Goal: Check status: Check status

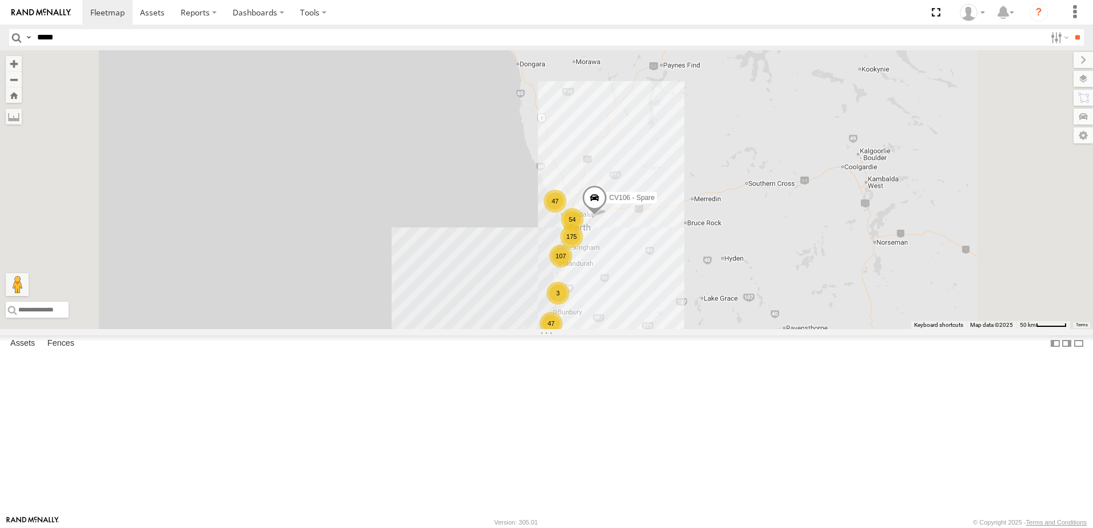
type input "*****"
click at [1071, 29] on input "**" at bounding box center [1077, 37] width 13 height 17
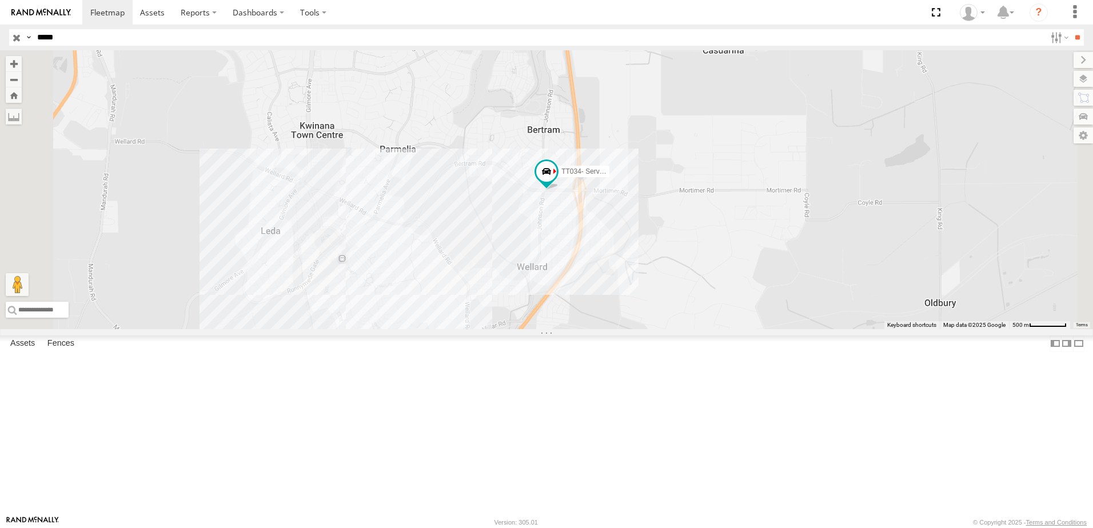
click at [0, 0] on div "TT034- Service Truck (Cale)" at bounding box center [0, 0] width 0 height 0
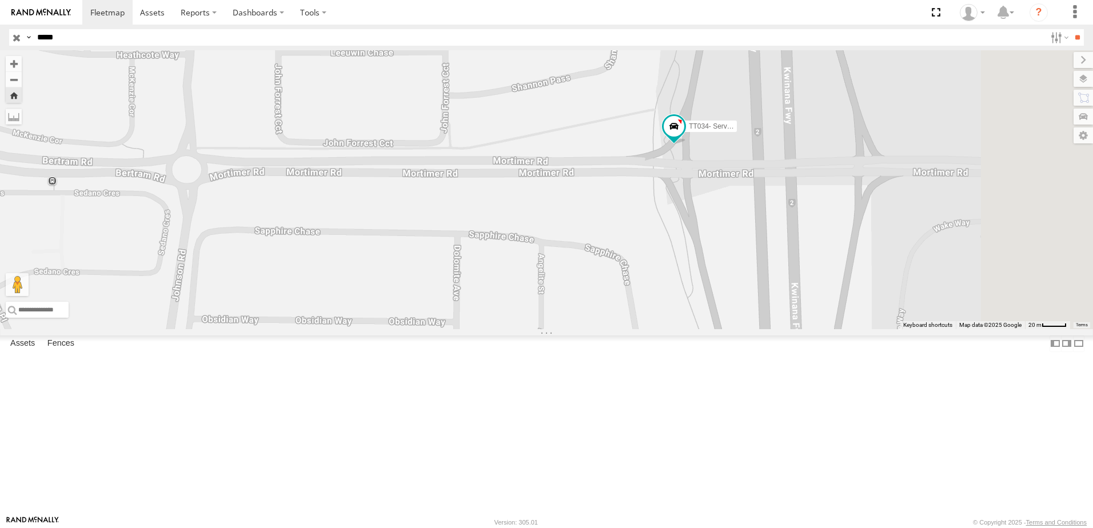
drag, startPoint x: 789, startPoint y: 292, endPoint x: 479, endPoint y: 264, distance: 311.1
click at [480, 264] on div "TT034- Service Truck (Cale)" at bounding box center [546, 189] width 1093 height 279
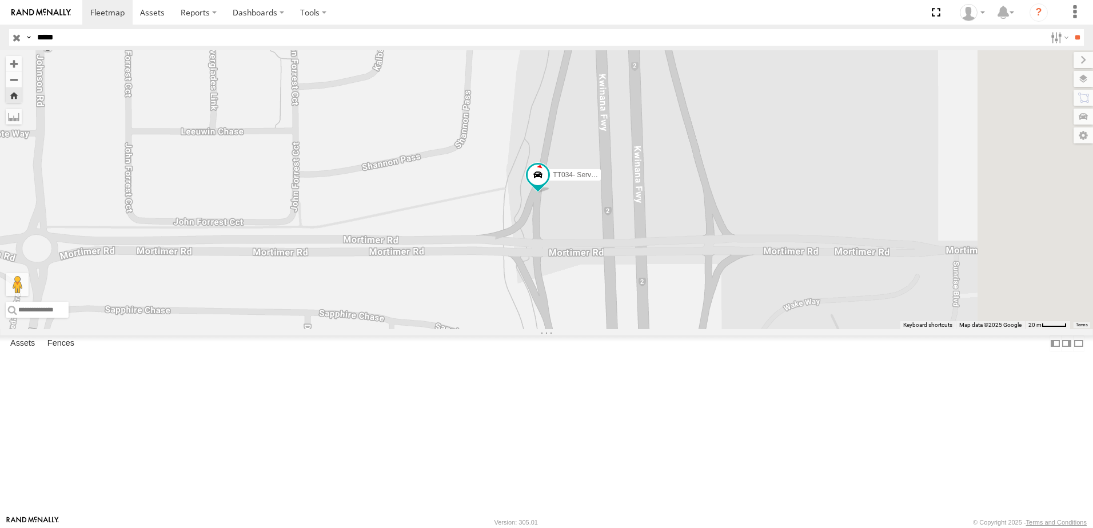
drag, startPoint x: 788, startPoint y: 258, endPoint x: 694, endPoint y: 350, distance: 132.2
click at [694, 329] on div "TT034- Service Truck (Cale)" at bounding box center [546, 189] width 1093 height 279
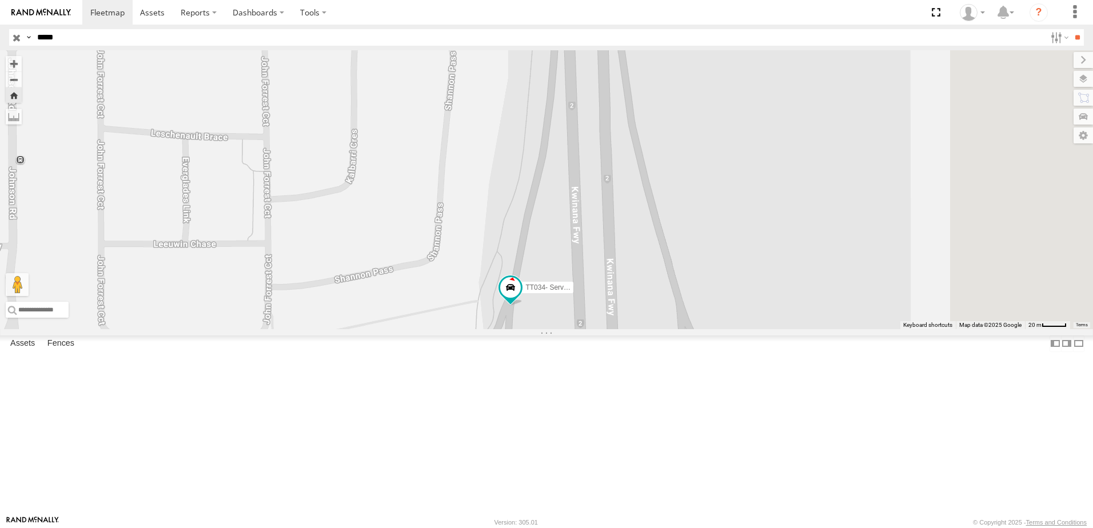
drag, startPoint x: 743, startPoint y: 262, endPoint x: 721, endPoint y: 372, distance: 111.5
click at [721, 329] on div "TT034- Service Truck (Cale)" at bounding box center [546, 189] width 1093 height 279
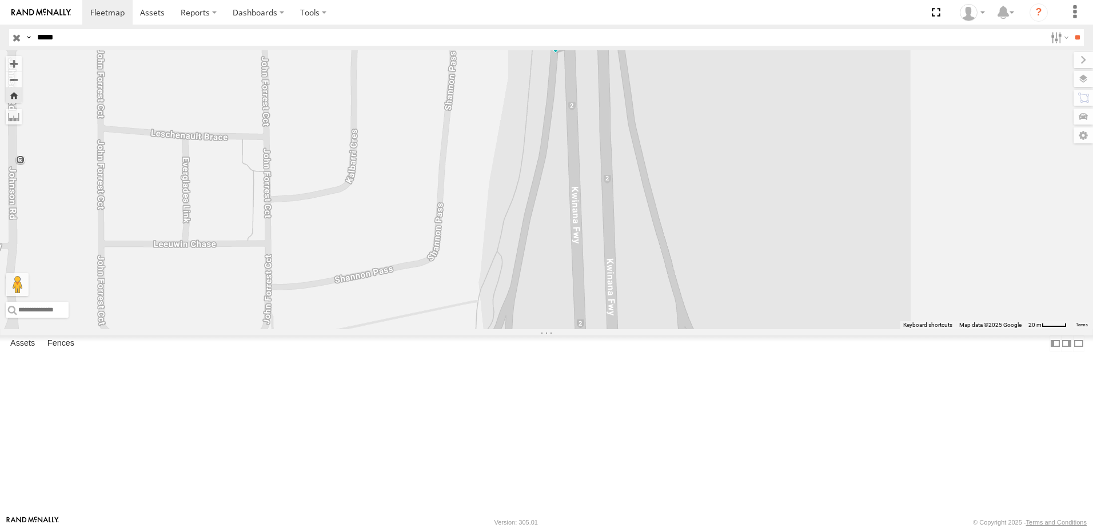
click at [0, 0] on span at bounding box center [0, 0] width 0 height 0
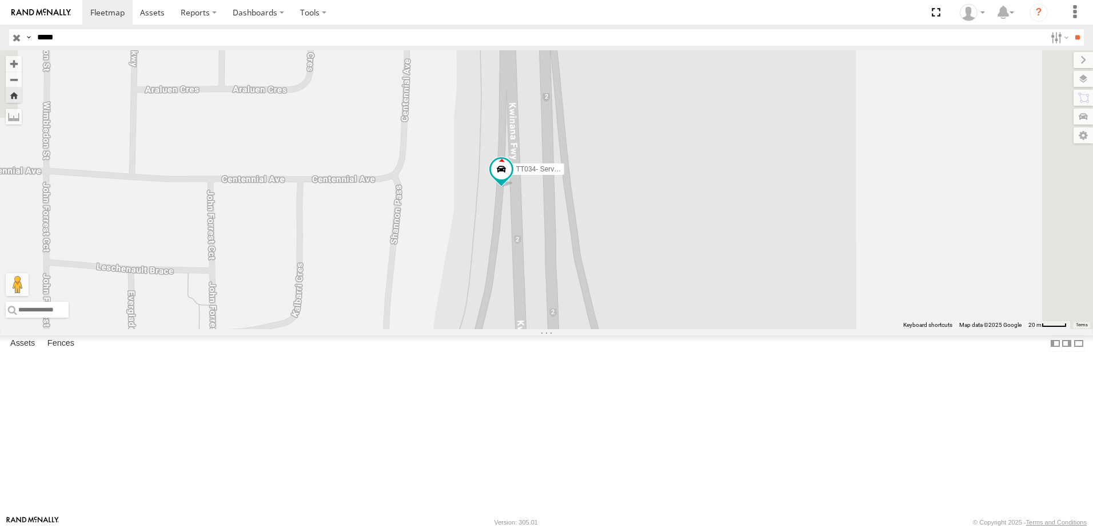
drag, startPoint x: 637, startPoint y: 292, endPoint x: 616, endPoint y: 338, distance: 50.9
click at [616, 329] on div "TT034- Service Truck (Cale)" at bounding box center [546, 189] width 1093 height 279
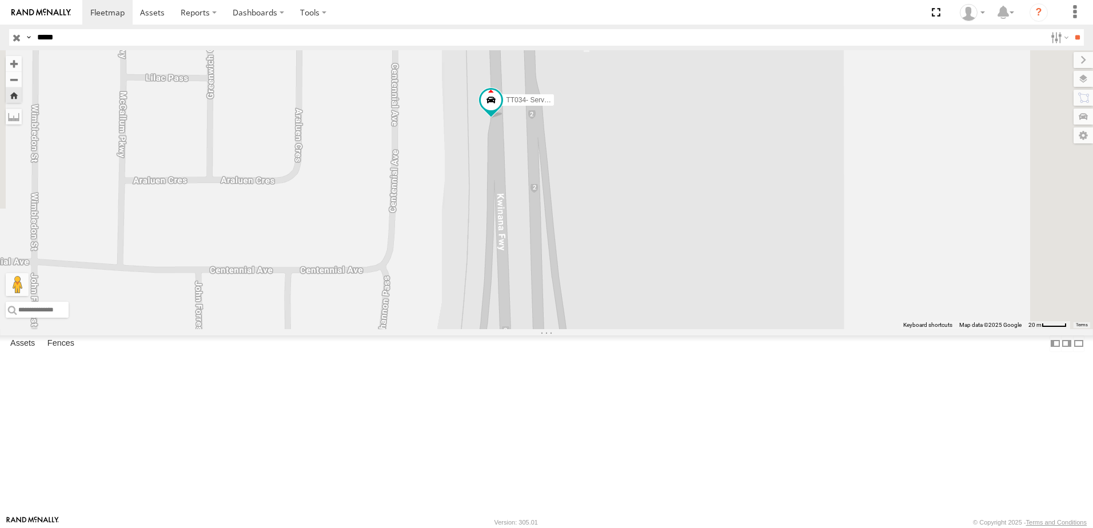
drag, startPoint x: 581, startPoint y: 175, endPoint x: 575, endPoint y: 242, distance: 67.2
click at [572, 256] on div "TT034- Service Truck (Cale)" at bounding box center [546, 189] width 1093 height 279
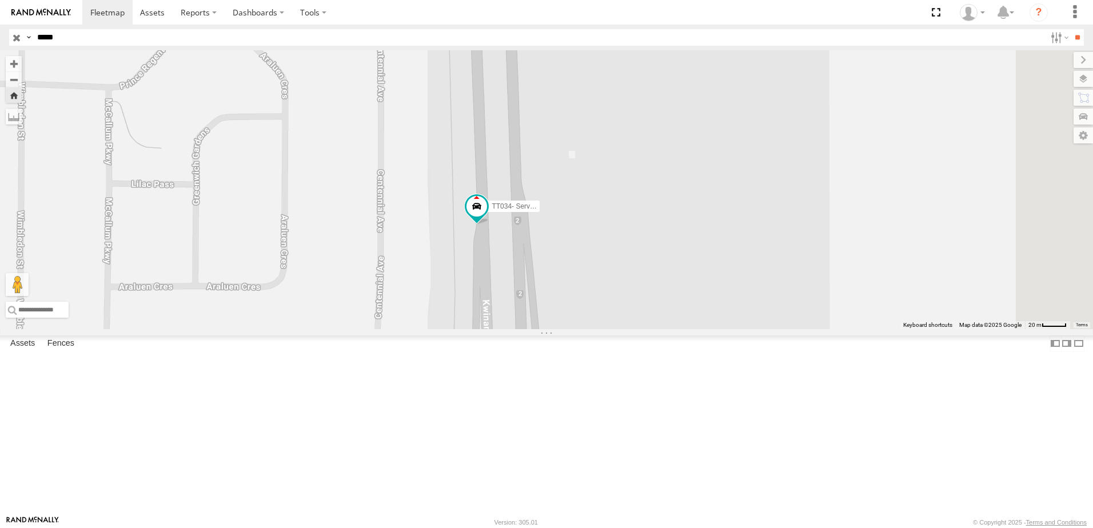
drag, startPoint x: 571, startPoint y: 186, endPoint x: 561, endPoint y: 261, distance: 75.5
click at [561, 261] on div "TT034- Service Truck (Cale)" at bounding box center [546, 189] width 1093 height 279
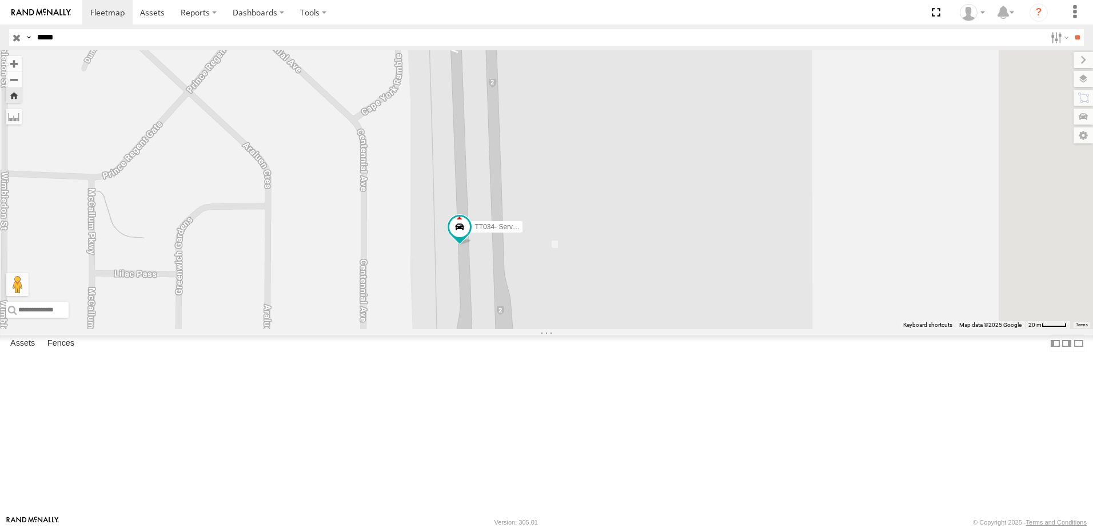
drag, startPoint x: 550, startPoint y: 167, endPoint x: 537, endPoint y: 240, distance: 73.7
click at [537, 240] on div "TT034- Service Truck (Cale)" at bounding box center [546, 189] width 1093 height 279
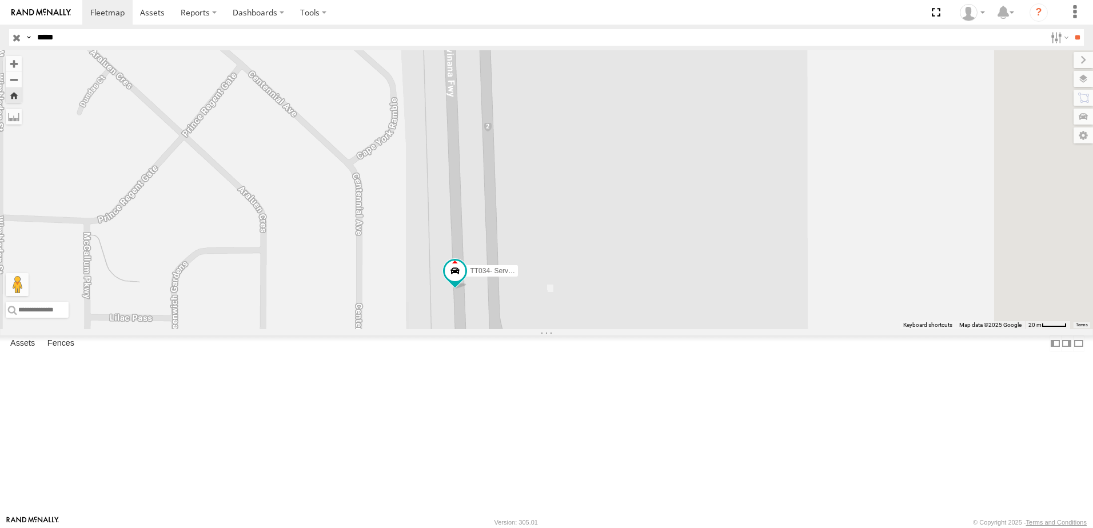
drag, startPoint x: 551, startPoint y: 158, endPoint x: 549, endPoint y: 196, distance: 37.8
click at [549, 196] on div "TT034- Service Truck (Cale)" at bounding box center [546, 189] width 1093 height 279
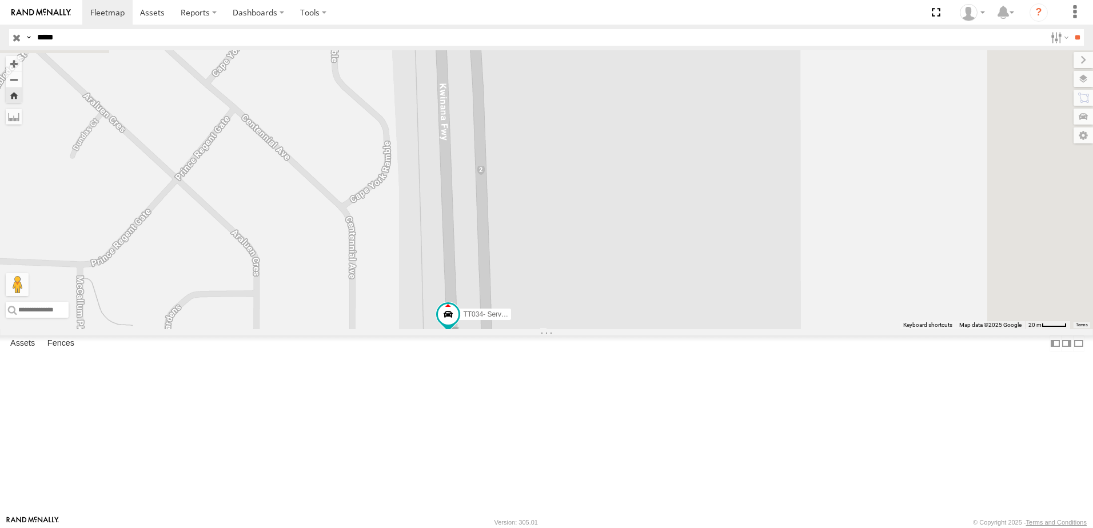
drag, startPoint x: 560, startPoint y: 116, endPoint x: 553, endPoint y: 160, distance: 44.6
click at [553, 160] on div "TT034- Service Truck (Cale)" at bounding box center [546, 189] width 1093 height 279
click at [0, 0] on span at bounding box center [0, 0] width 0 height 0
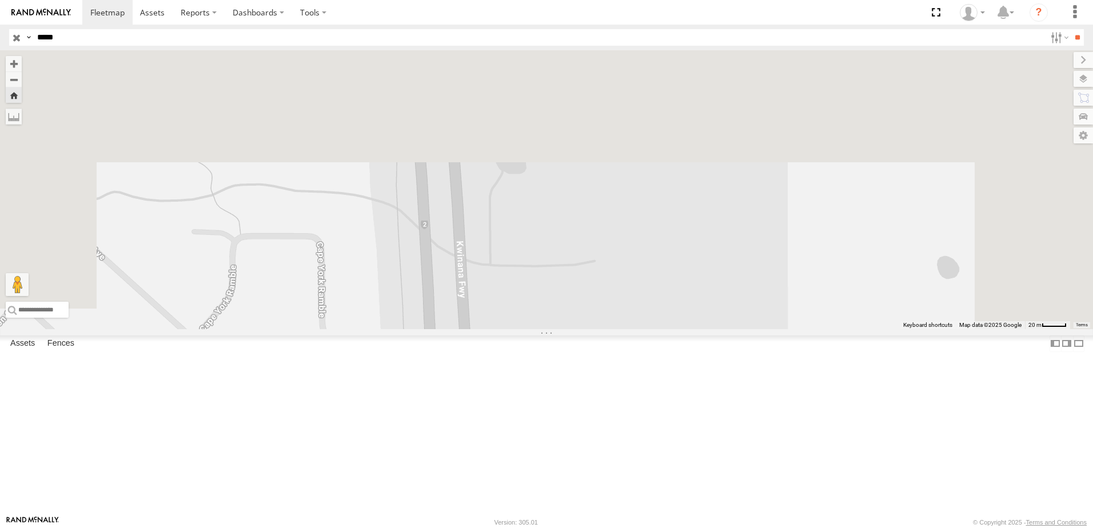
drag, startPoint x: 533, startPoint y: 190, endPoint x: 519, endPoint y: 456, distance: 266.3
click at [519, 329] on div "TT034- Service Truck (Cale)" at bounding box center [546, 189] width 1093 height 279
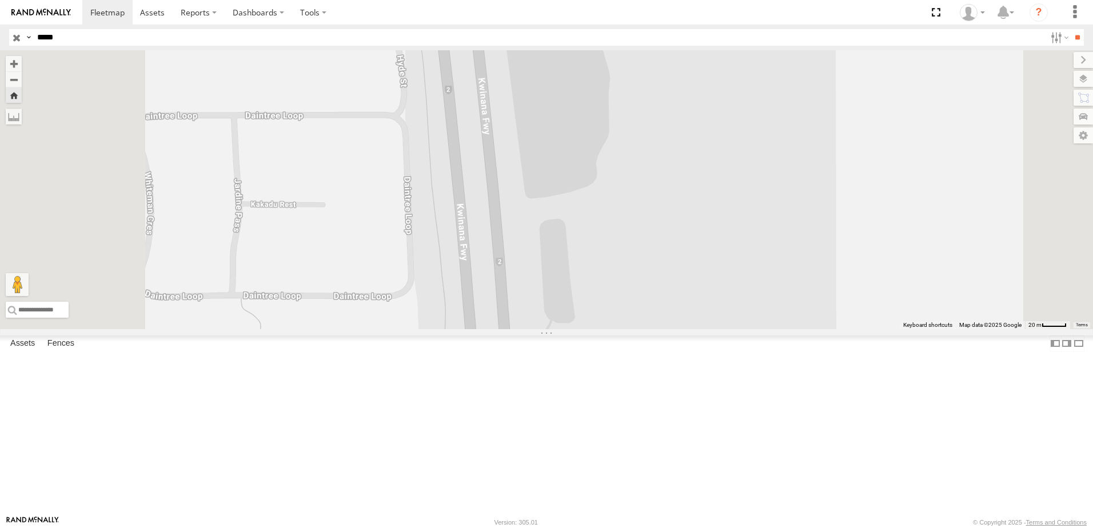
drag, startPoint x: 503, startPoint y: 244, endPoint x: 560, endPoint y: 399, distance: 165.0
click at [560, 329] on div "TT034- Service Truck (Cale)" at bounding box center [546, 189] width 1093 height 279
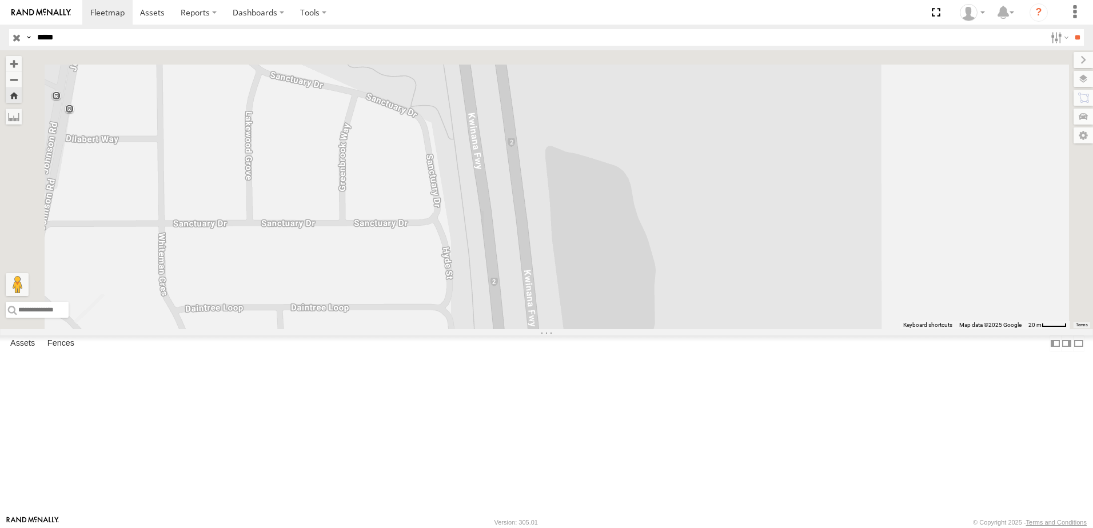
drag, startPoint x: 529, startPoint y: 266, endPoint x: 565, endPoint y: 421, distance: 159.5
click at [565, 329] on div "TT034- Service Truck (Cale)" at bounding box center [546, 189] width 1093 height 279
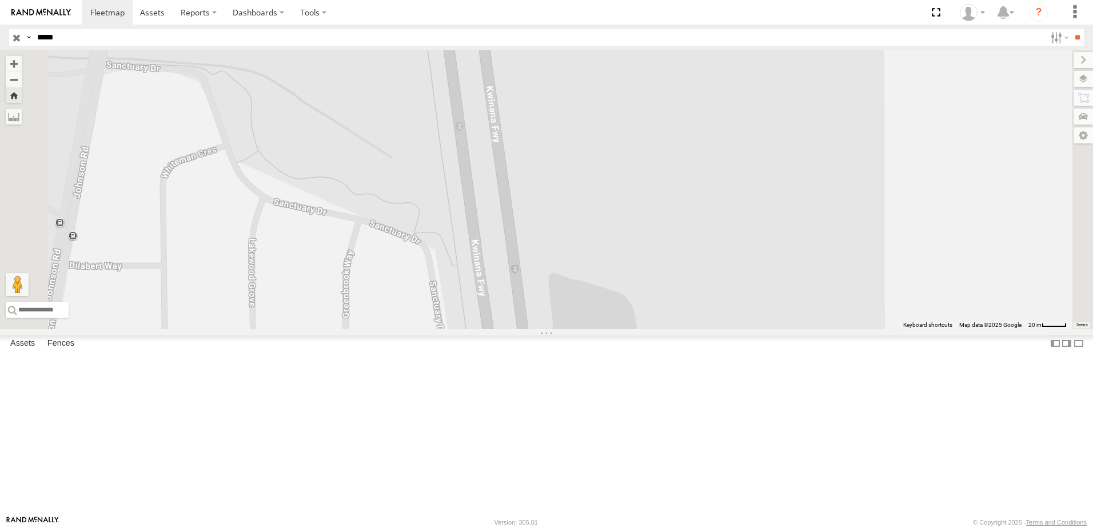
drag, startPoint x: 546, startPoint y: 246, endPoint x: 554, endPoint y: 447, distance: 200.3
click at [554, 329] on div "TT034- Service Truck (Cale)" at bounding box center [546, 189] width 1093 height 279
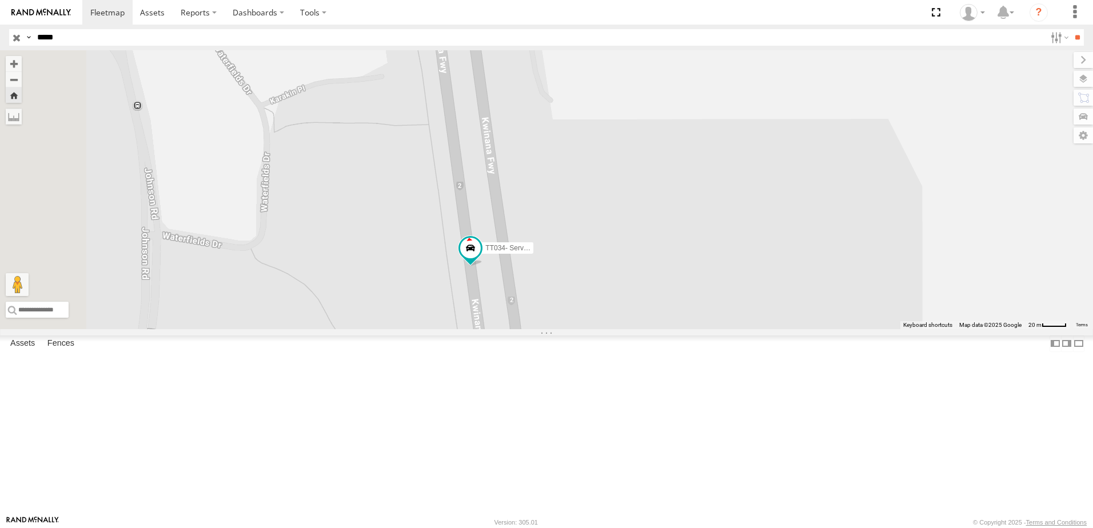
drag, startPoint x: 544, startPoint y: 266, endPoint x: 564, endPoint y: 436, distance: 171.0
click at [564, 329] on div "TT034- Service Truck (Cale)" at bounding box center [546, 189] width 1093 height 279
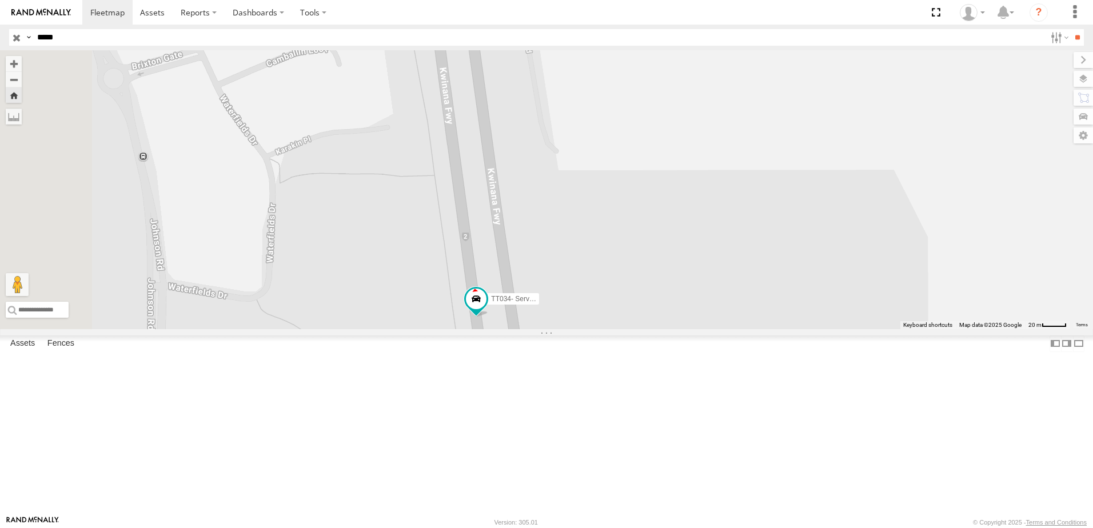
drag, startPoint x: 551, startPoint y: 325, endPoint x: 555, endPoint y: 345, distance: 20.5
click at [555, 329] on div "TT034- Service Truck (Cale)" at bounding box center [546, 189] width 1093 height 279
click at [0, 0] on span at bounding box center [0, 0] width 0 height 0
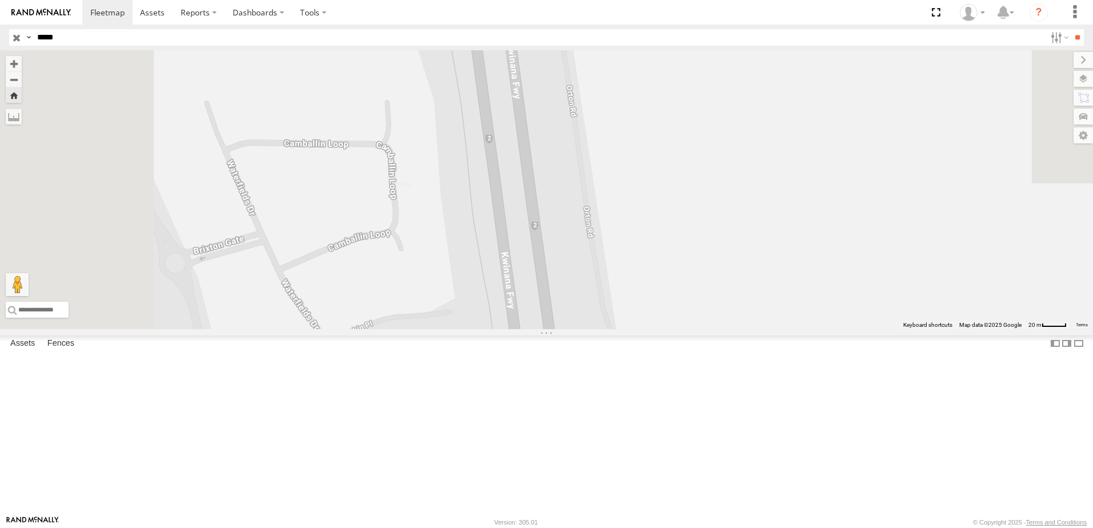
drag, startPoint x: 711, startPoint y: 414, endPoint x: 733, endPoint y: 511, distance: 99.7
click at [733, 329] on div "TT034- Service Truck (Cale)" at bounding box center [546, 189] width 1093 height 279
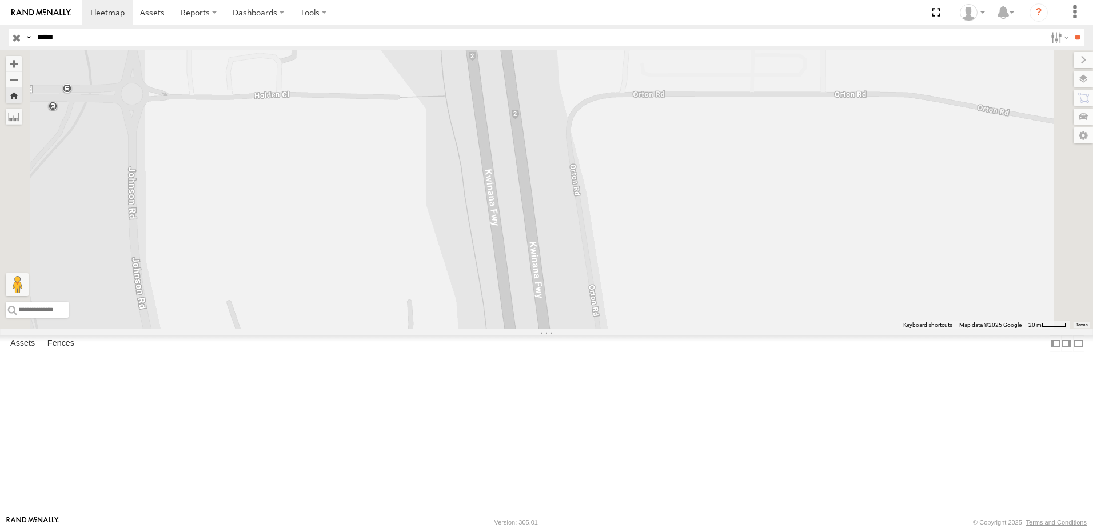
drag, startPoint x: 696, startPoint y: 314, endPoint x: 696, endPoint y: 491, distance: 177.2
click at [696, 329] on div "TT034- Service Truck (Cale)" at bounding box center [546, 189] width 1093 height 279
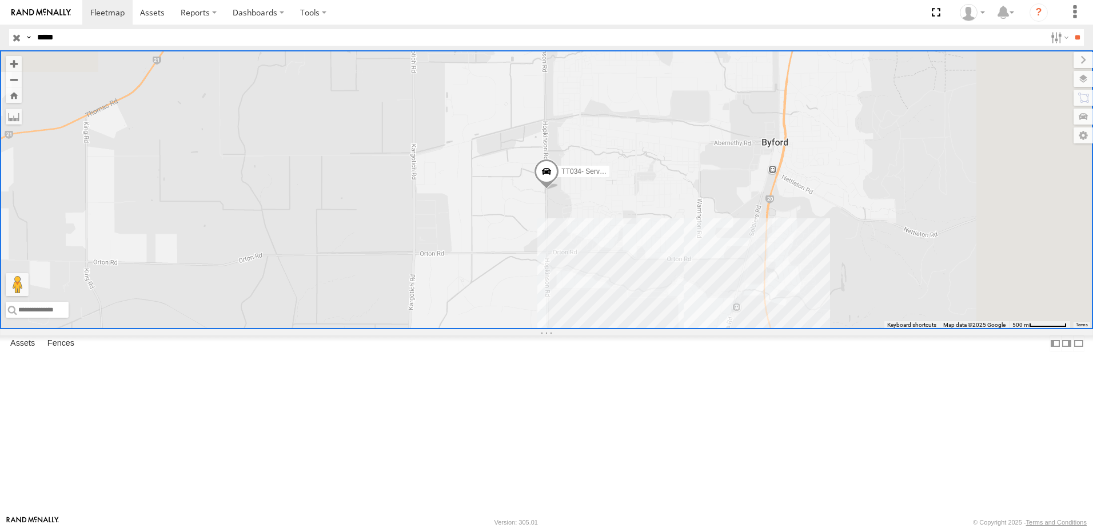
click at [772, 316] on div "TT034- Service Truck (Cale)" at bounding box center [546, 189] width 1093 height 279
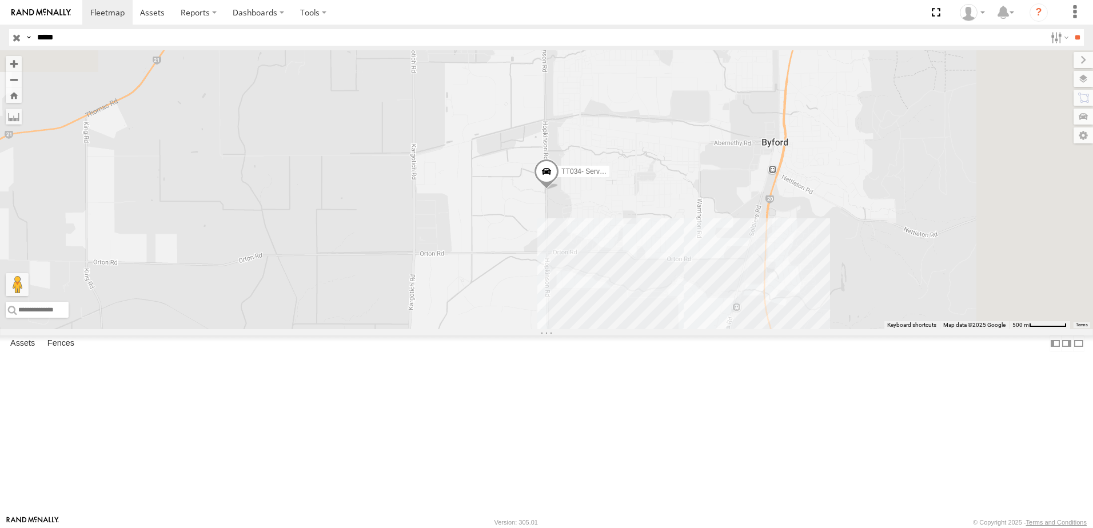
click at [0, 0] on div "TT034- Service Truck (Cale)" at bounding box center [0, 0] width 0 height 0
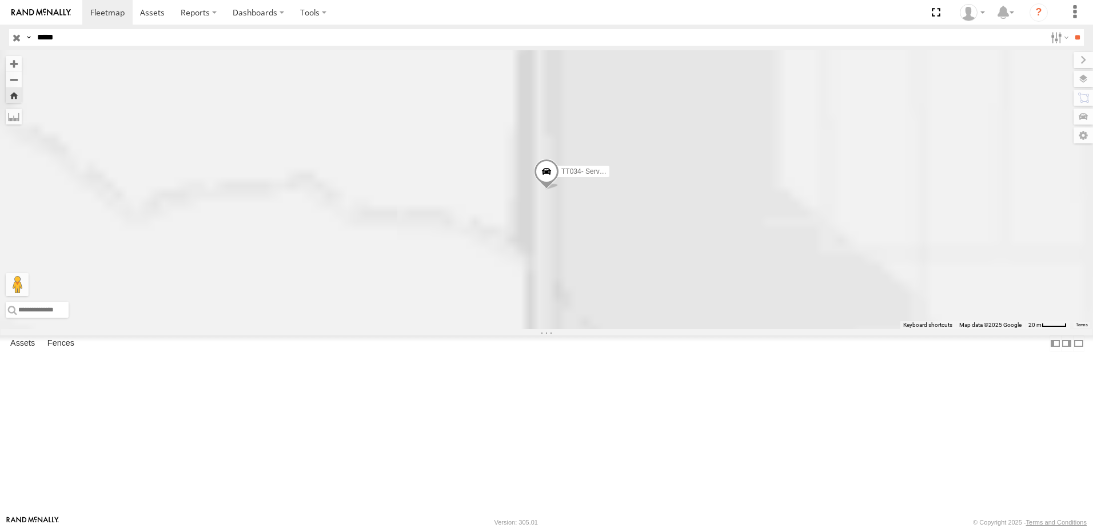
click at [0, 0] on span at bounding box center [0, 0] width 0 height 0
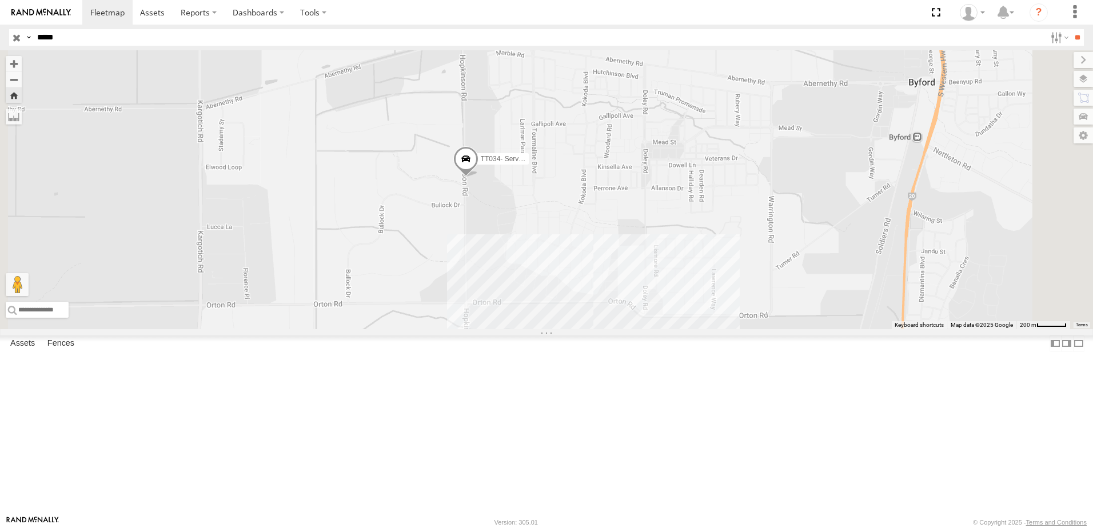
click at [0, 0] on span at bounding box center [0, 0] width 0 height 0
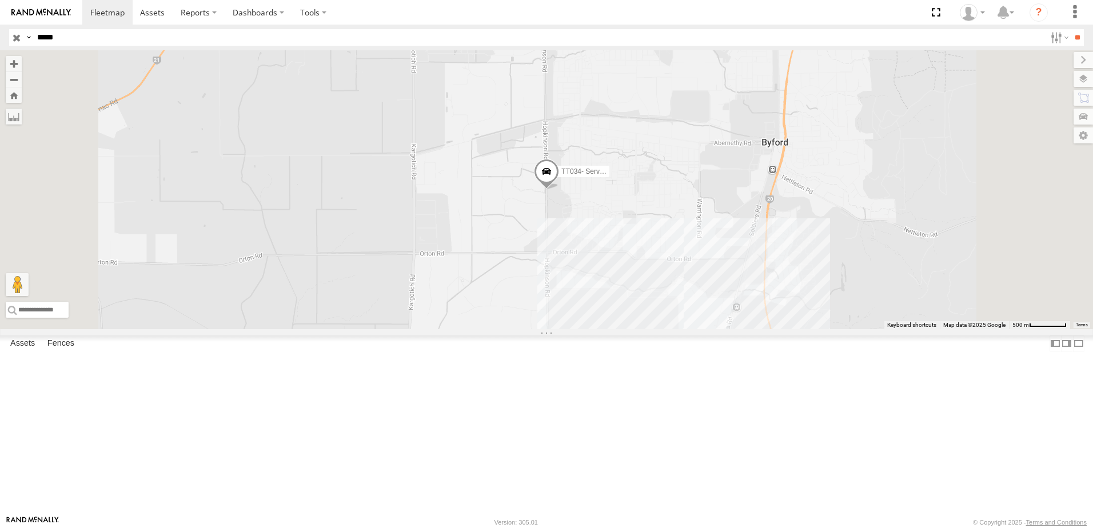
click at [559, 190] on span at bounding box center [546, 174] width 25 height 31
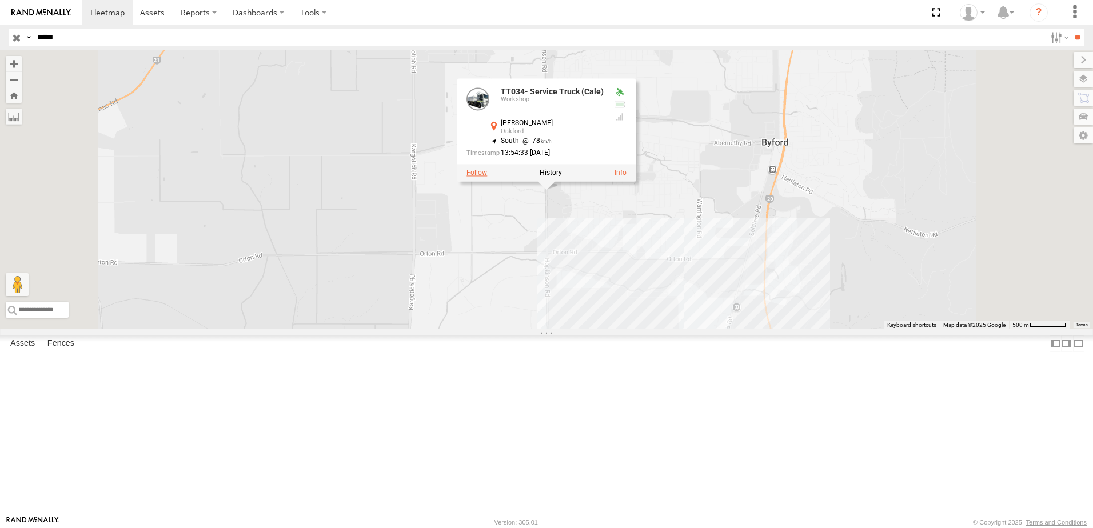
click at [487, 177] on label at bounding box center [477, 173] width 21 height 8
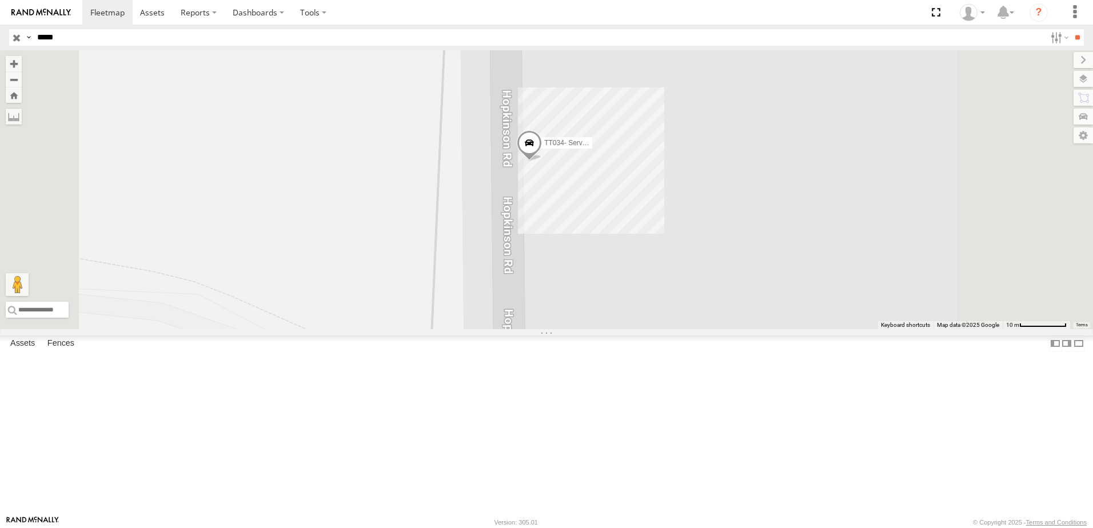
click at [0, 0] on span at bounding box center [0, 0] width 0 height 0
click at [542, 161] on span at bounding box center [529, 145] width 25 height 31
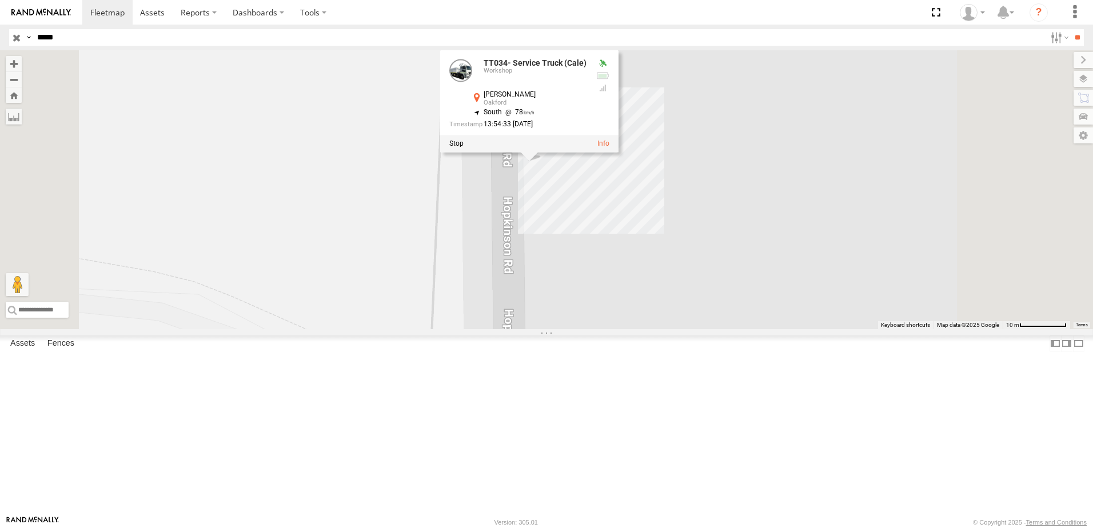
click at [464, 148] on label at bounding box center [456, 144] width 14 height 8
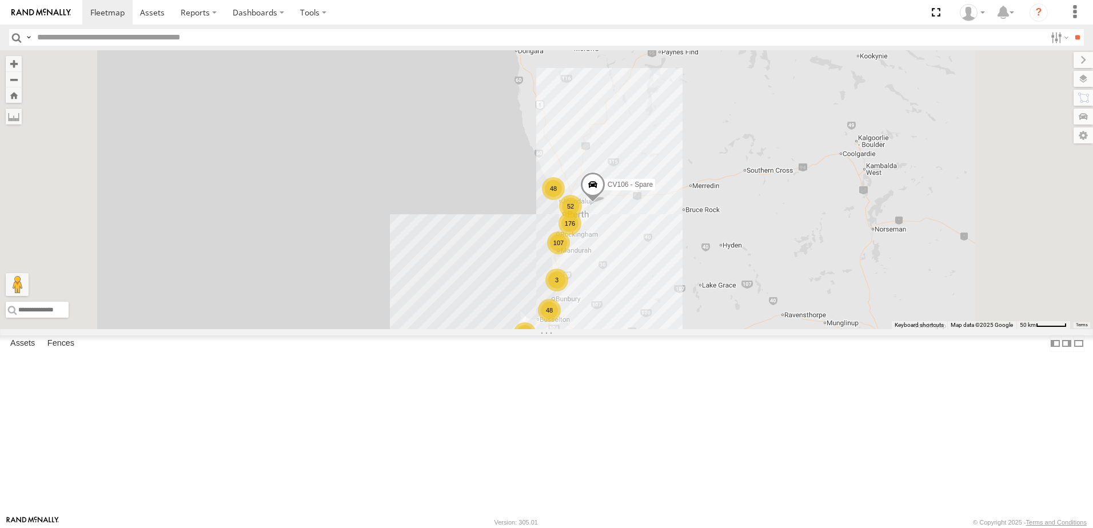
click at [76, 38] on input "text" at bounding box center [539, 37] width 1013 height 17
click at [83, 35] on input "text" at bounding box center [539, 37] width 1013 height 17
type input "*****"
click at [1071, 29] on input "**" at bounding box center [1077, 37] width 13 height 17
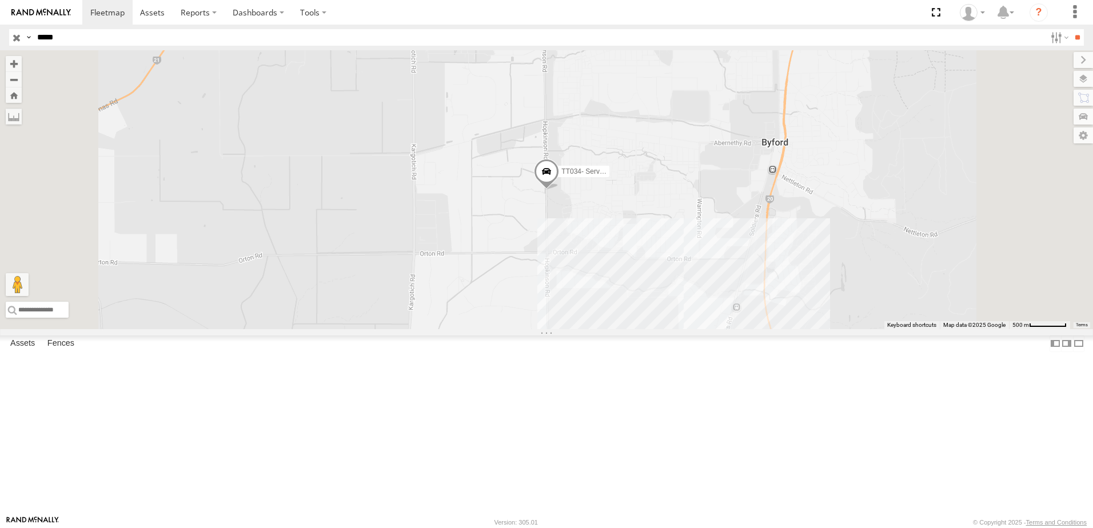
click at [559, 190] on span at bounding box center [546, 174] width 25 height 31
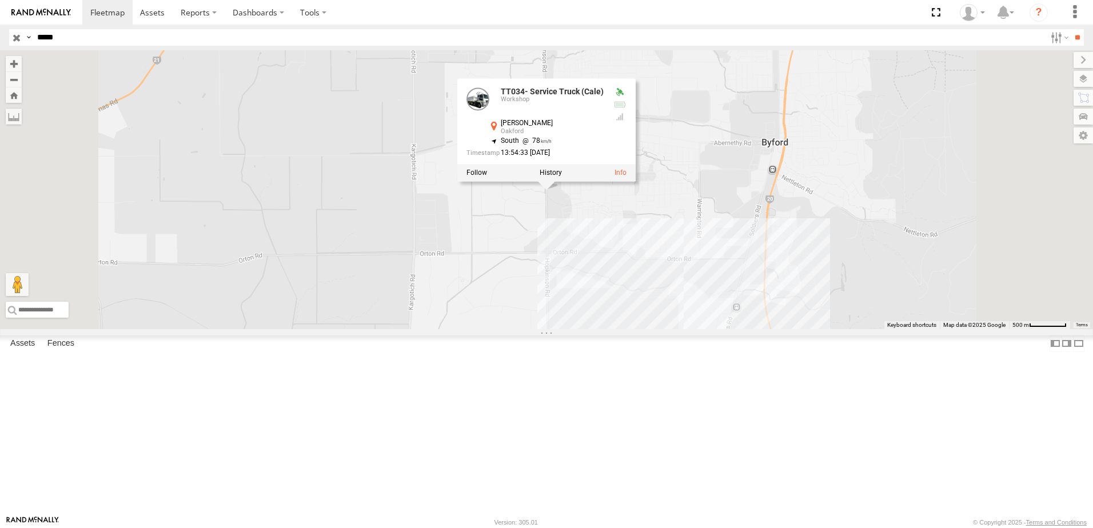
click at [901, 329] on div "TT034- Service Truck (Cale) TT034- Service Truck (Cale) Workshop Hopkinson Rd O…" at bounding box center [546, 189] width 1093 height 279
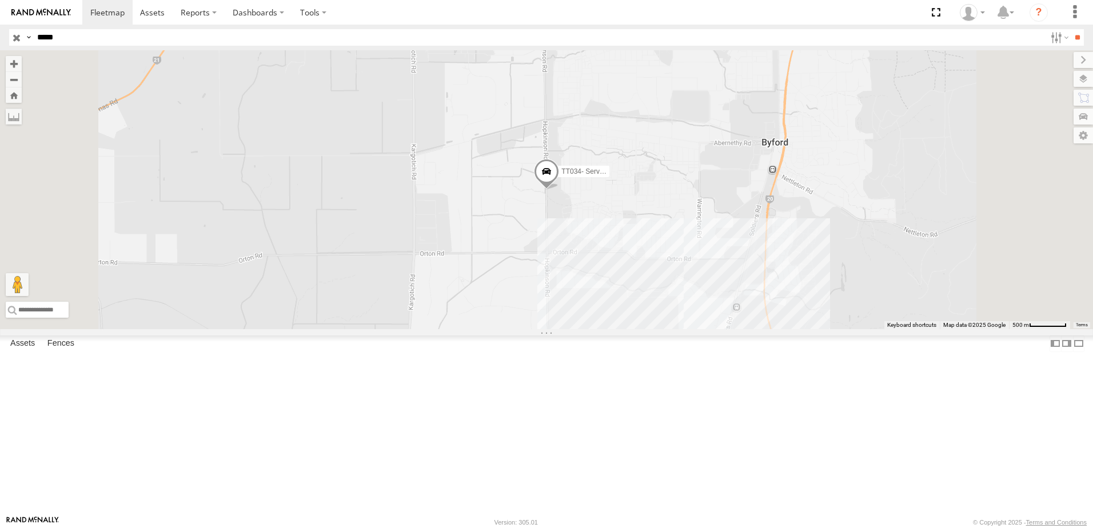
click at [899, 329] on div "TT034- Service Truck (Cale)" at bounding box center [546, 189] width 1093 height 279
